Goal: Transaction & Acquisition: Purchase product/service

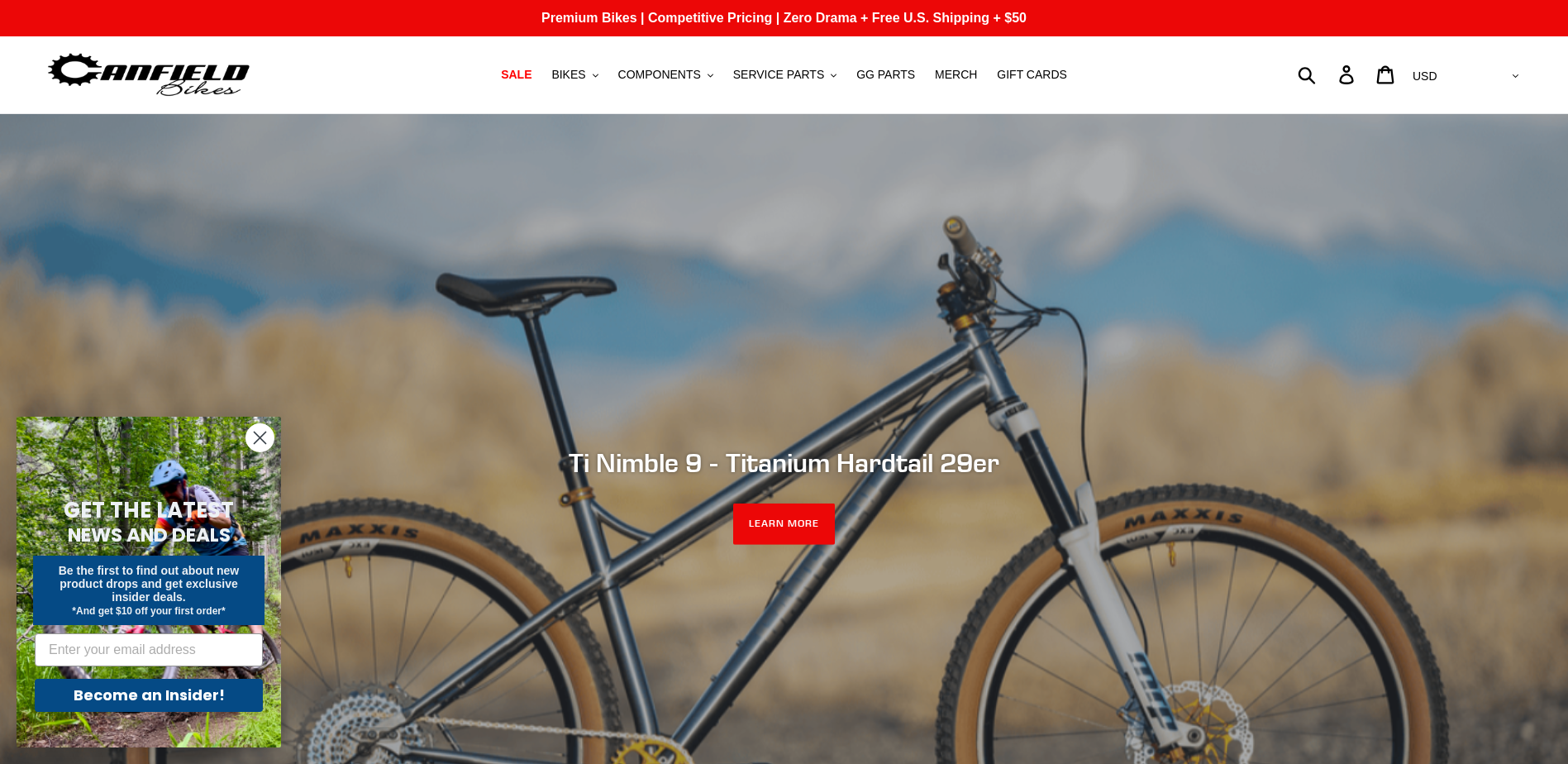
click at [257, 432] on circle "Close dialog" at bounding box center [260, 437] width 27 height 27
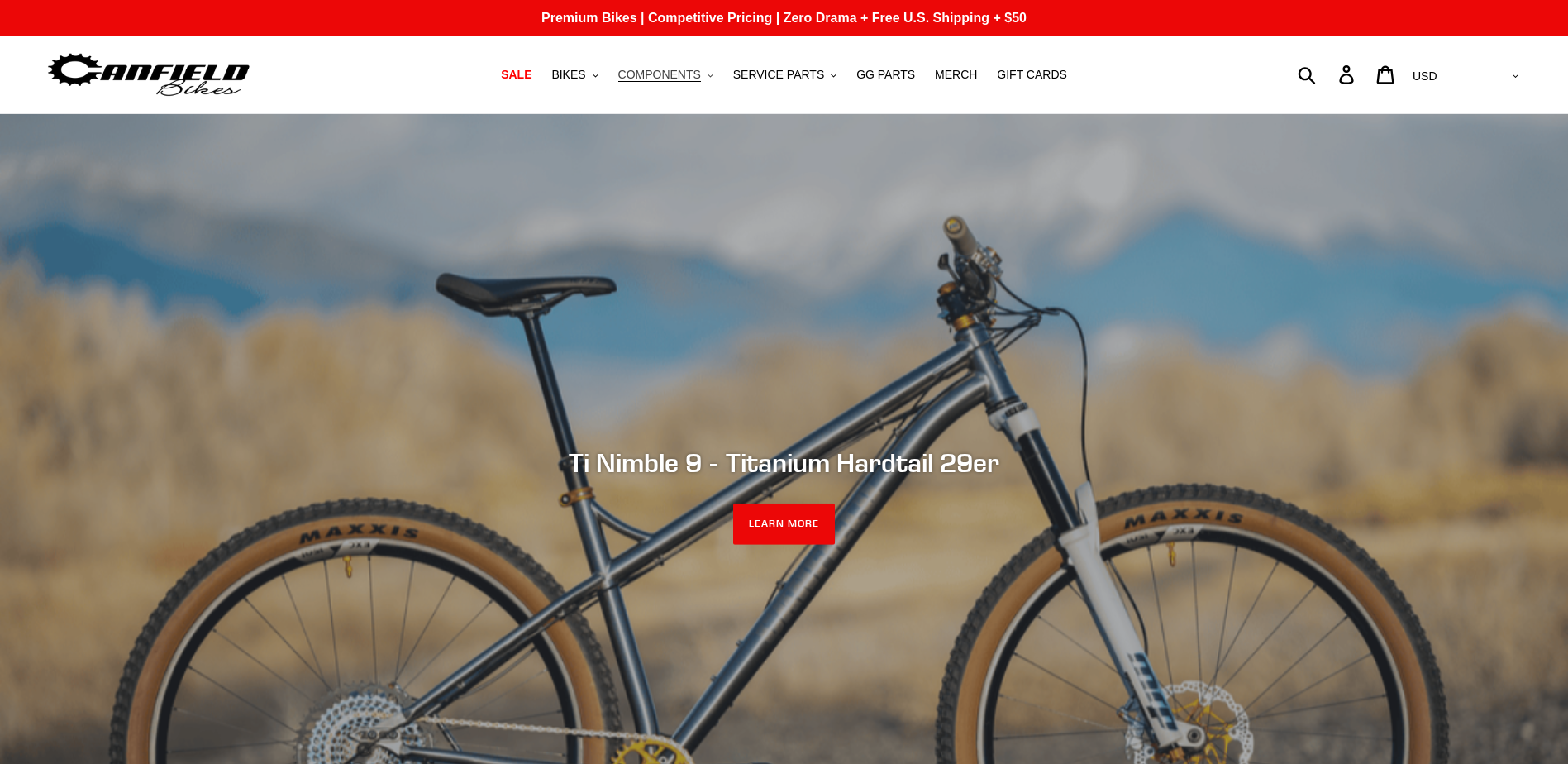
click at [713, 76] on icon "button" at bounding box center [710, 75] width 6 height 3
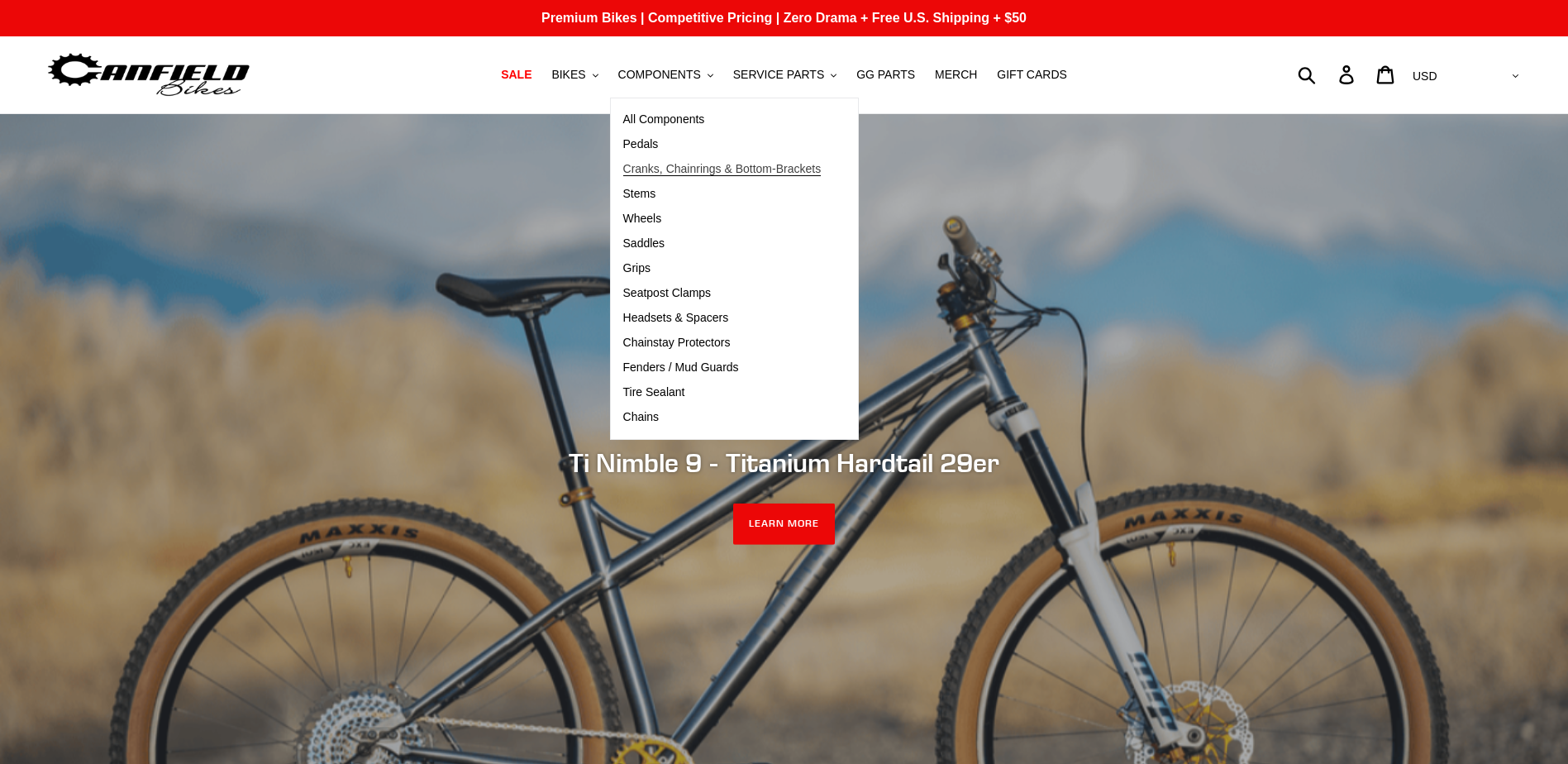
click at [667, 174] on span "Cranks, Chainrings & Bottom-Brackets" at bounding box center [722, 169] width 199 height 14
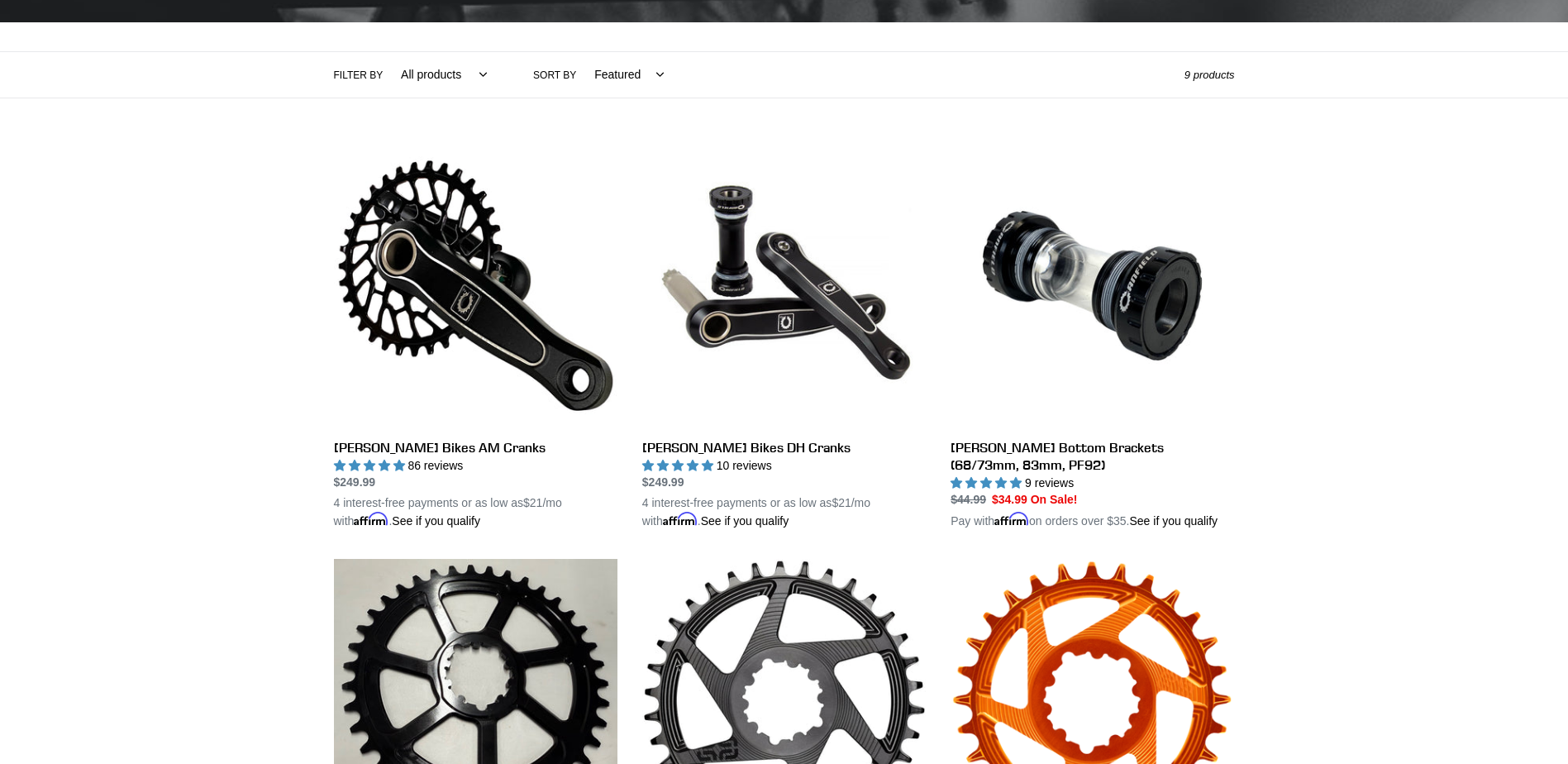
scroll to position [331, 0]
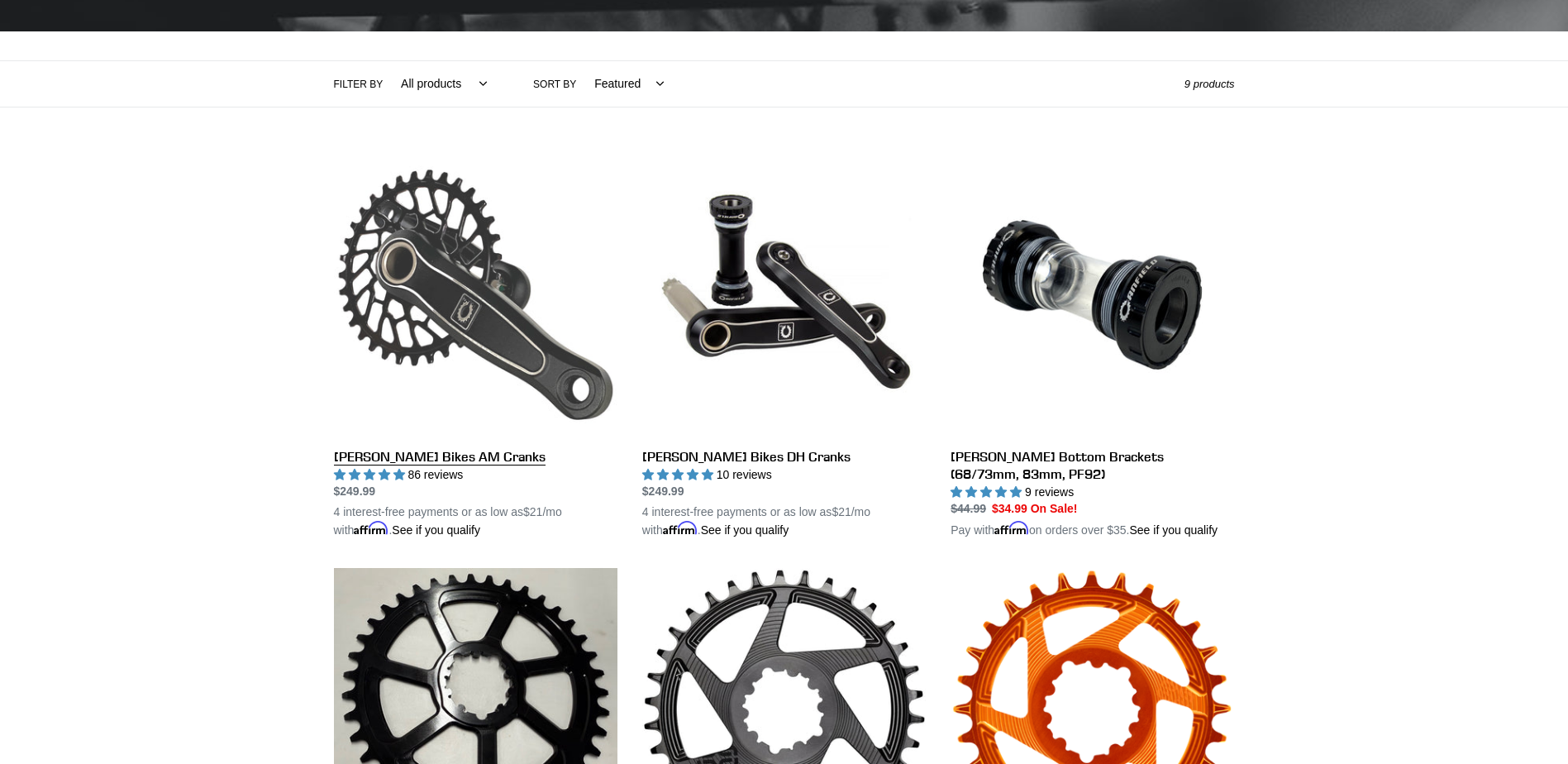
click at [466, 458] on link "[PERSON_NAME] Bikes AM Cranks" at bounding box center [475, 346] width 284 height 386
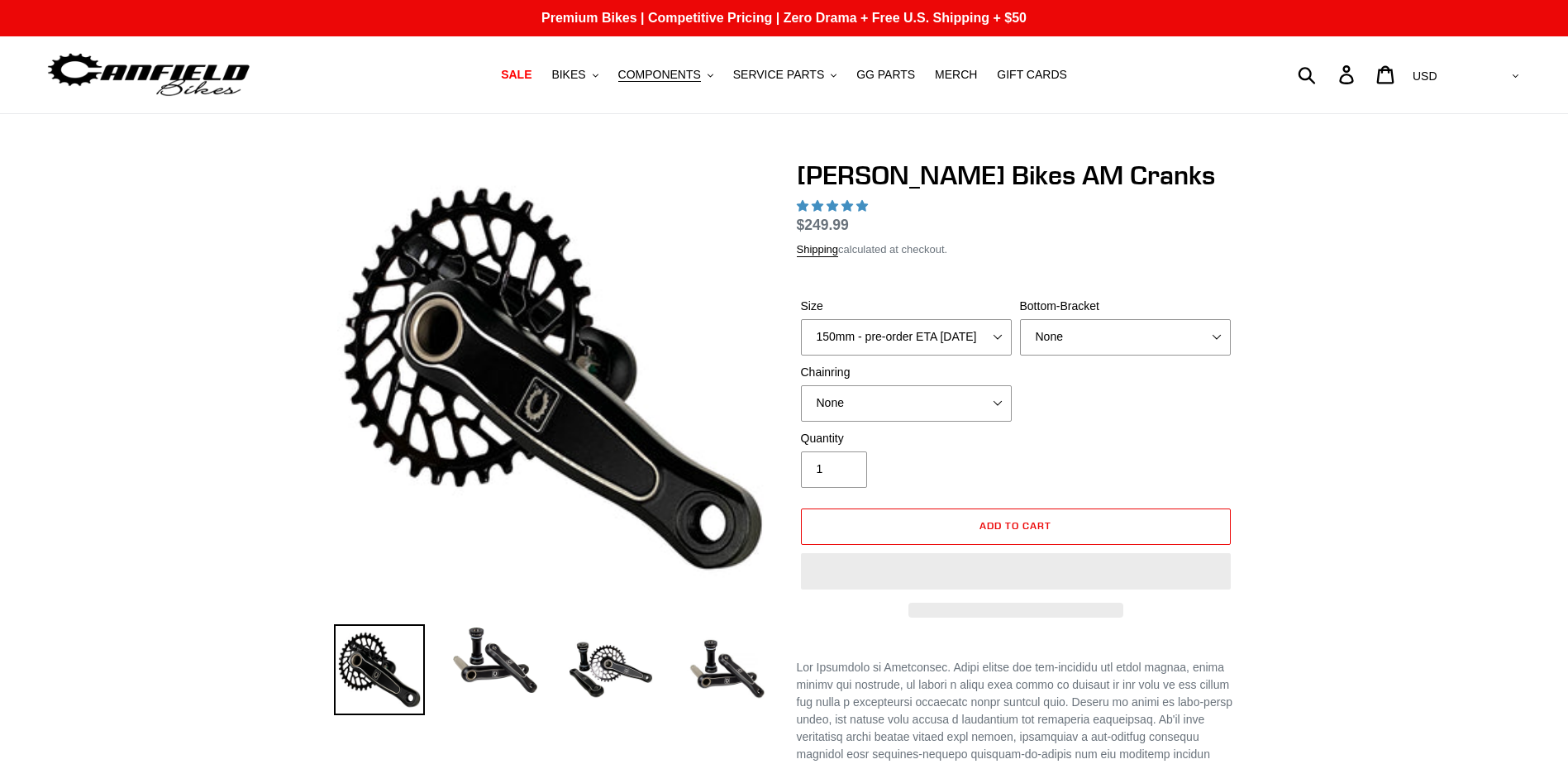
select select "highest-rating"
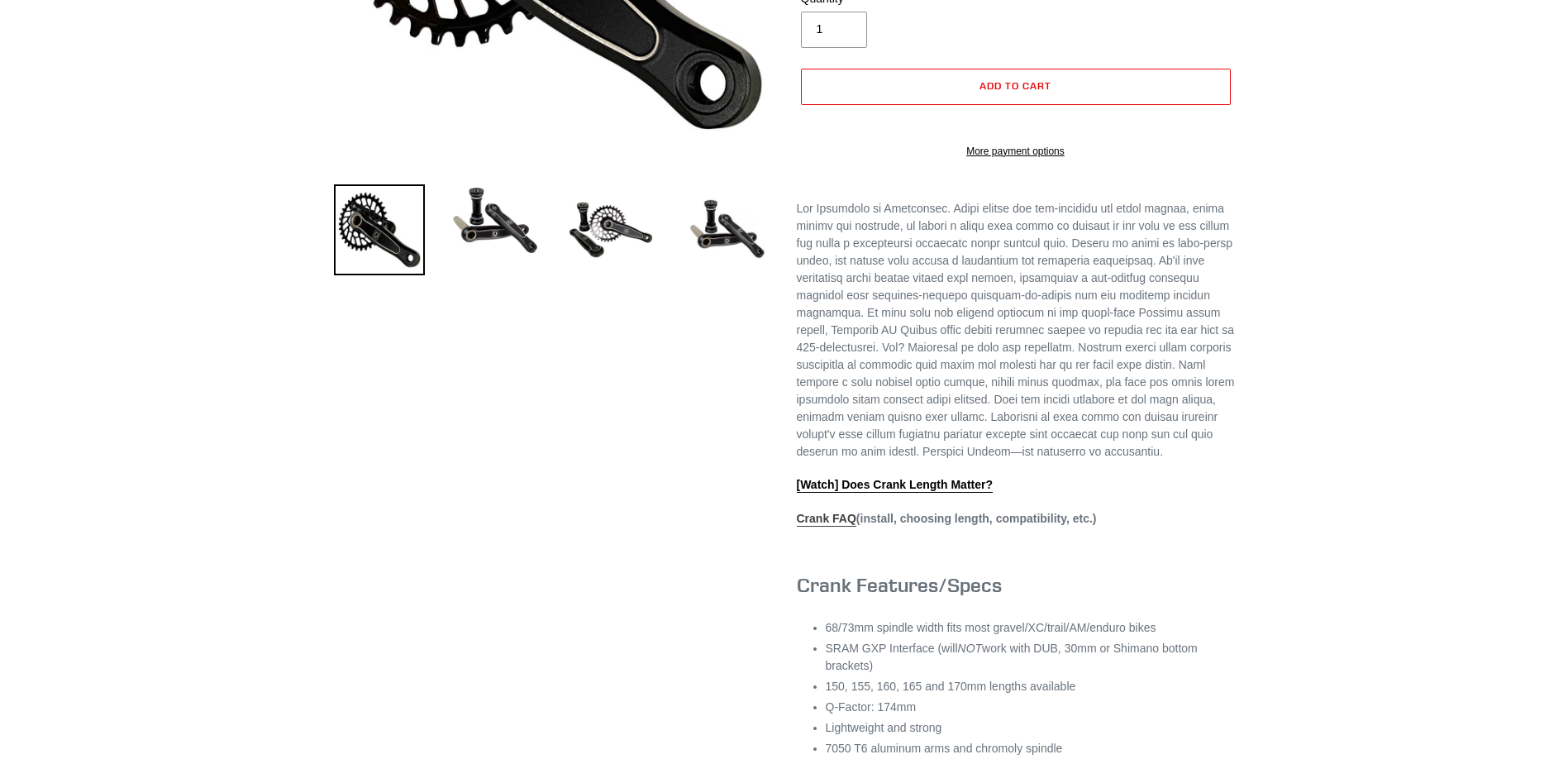
scroll to position [496, 0]
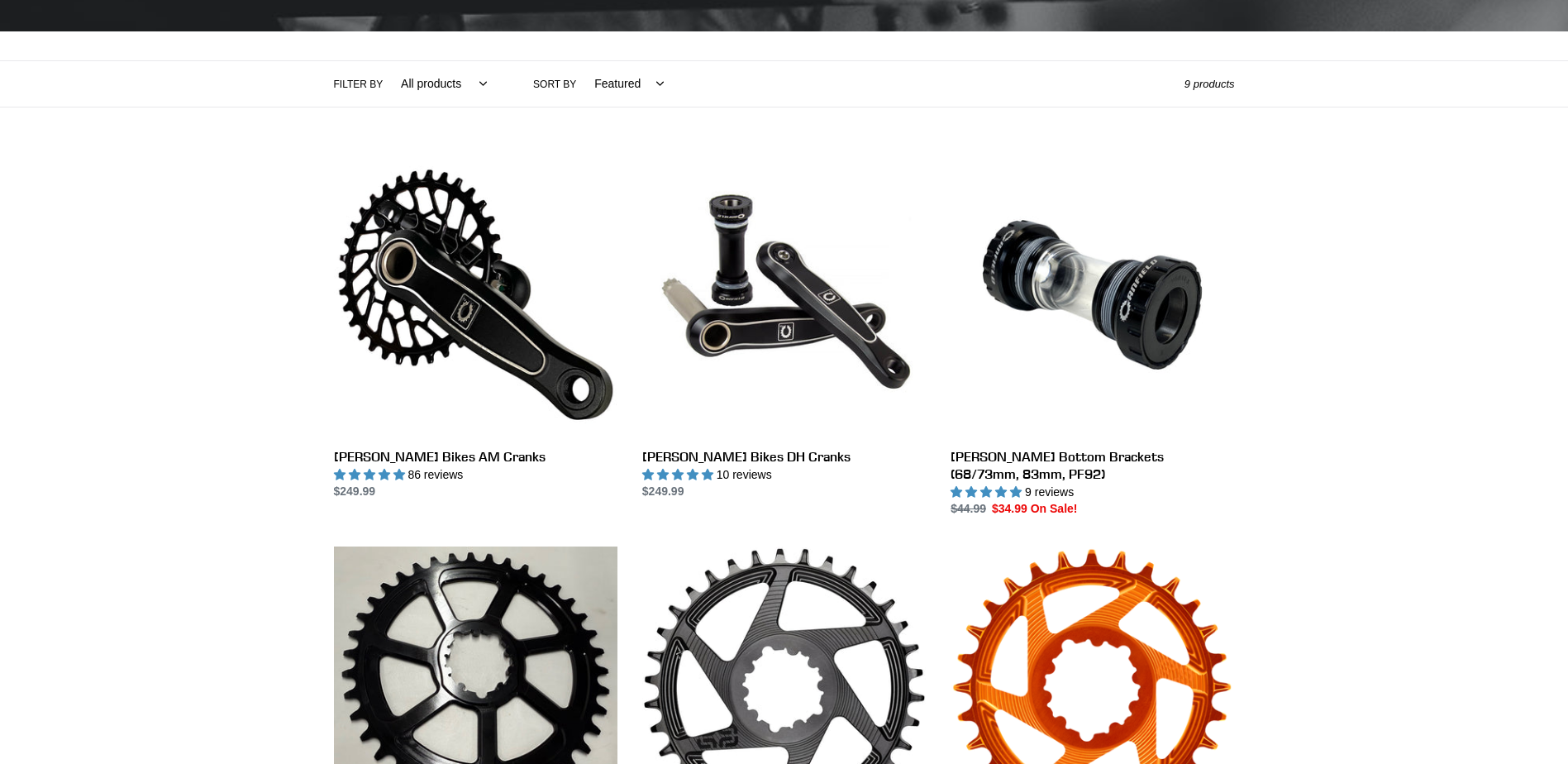
scroll to position [331, 0]
